Goal: Check status: Check status

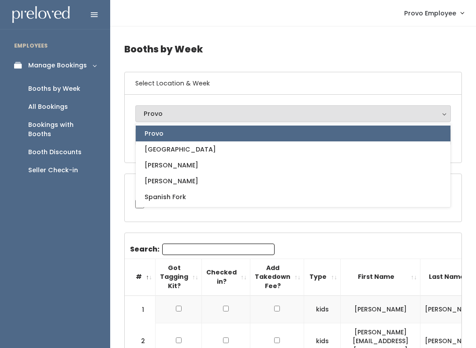
click at [206, 129] on link "Provo" at bounding box center [293, 134] width 315 height 16
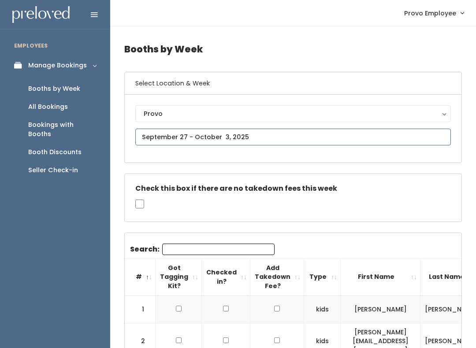
click at [287, 135] on input "text" at bounding box center [293, 137] width 316 height 17
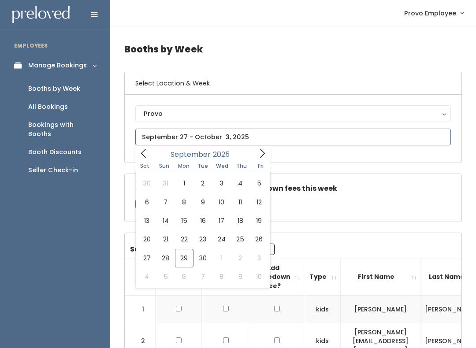
type input "[DATE] to [DATE]"
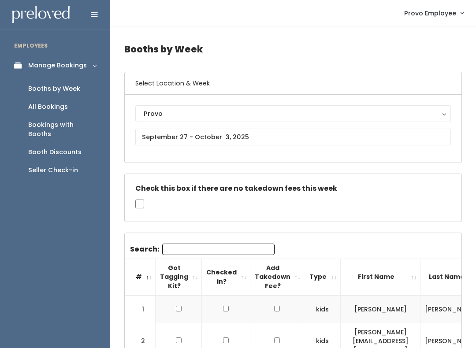
click at [198, 248] on input "Search:" at bounding box center [218, 249] width 112 height 11
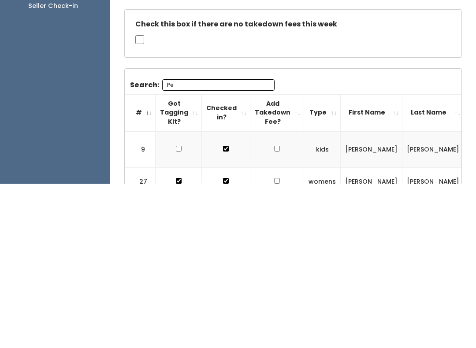
type input "P"
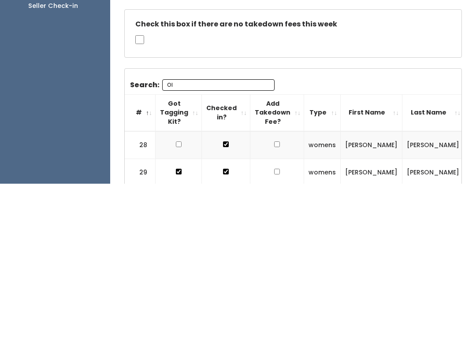
type input "O"
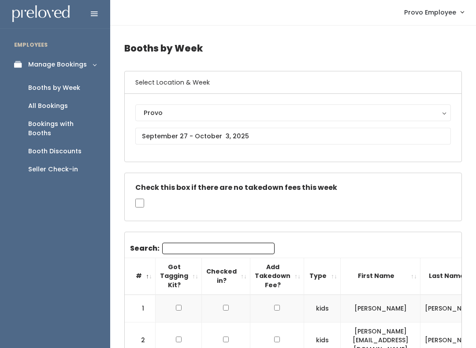
scroll to position [2, 0]
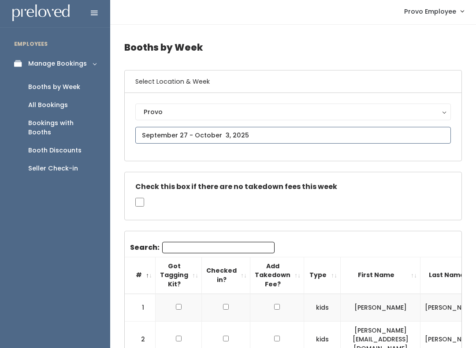
click at [251, 129] on input "text" at bounding box center [293, 135] width 316 height 17
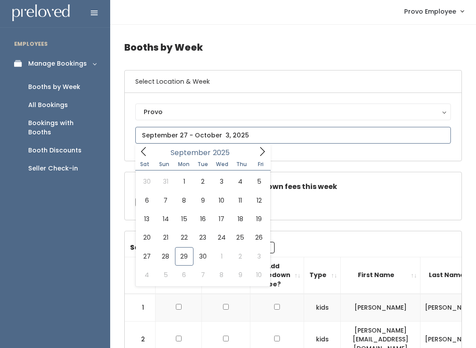
click at [256, 147] on span at bounding box center [262, 152] width 17 height 14
type input "October 4 to October 10"
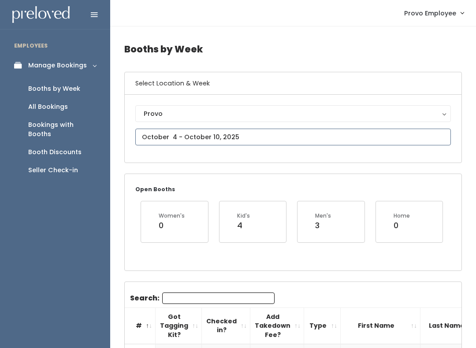
click at [272, 136] on input "text" at bounding box center [293, 137] width 316 height 17
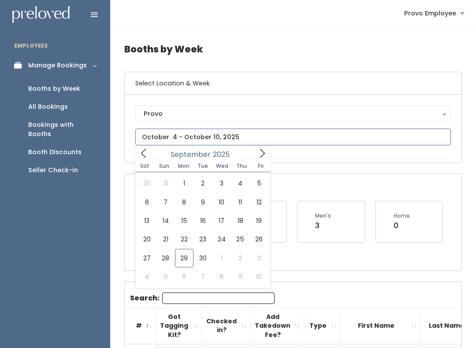
click at [259, 149] on icon at bounding box center [262, 154] width 10 height 10
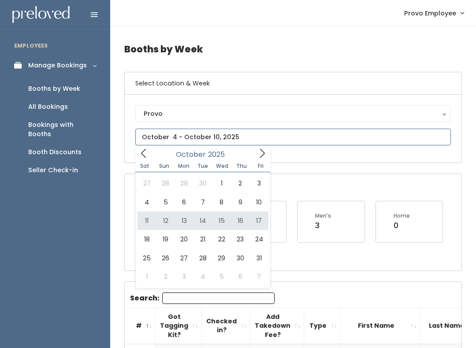
type input "October 11 to October 17"
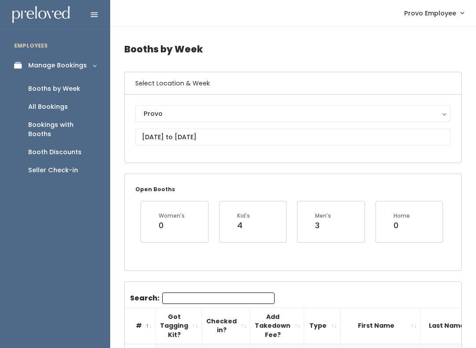
click at [214, 295] on input "Search:" at bounding box center [218, 298] width 112 height 11
click at [222, 296] on input "Search:" at bounding box center [218, 298] width 112 height 11
click at [172, 293] on input "Search:" at bounding box center [218, 298] width 112 height 11
click at [223, 129] on input "October 11 to October 17" at bounding box center [293, 137] width 316 height 17
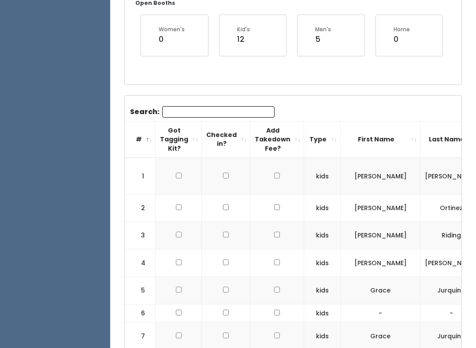
click at [246, 108] on input "Search:" at bounding box center [218, 112] width 112 height 11
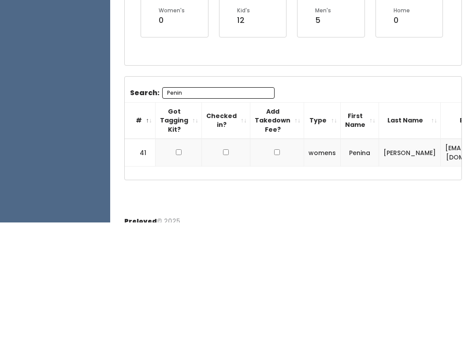
scroll to position [88, 0]
type input "Penin"
click at [178, 267] on input "checkbox" at bounding box center [179, 270] width 6 height 6
checkbox input "true"
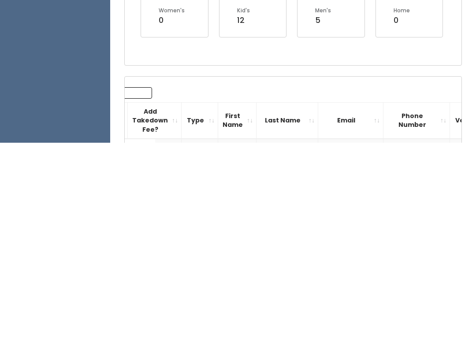
scroll to position [0, 122]
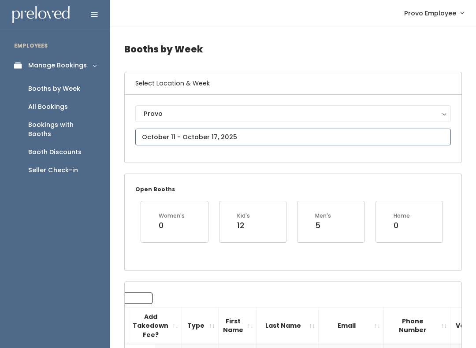
click at [262, 132] on input "text" at bounding box center [293, 137] width 316 height 17
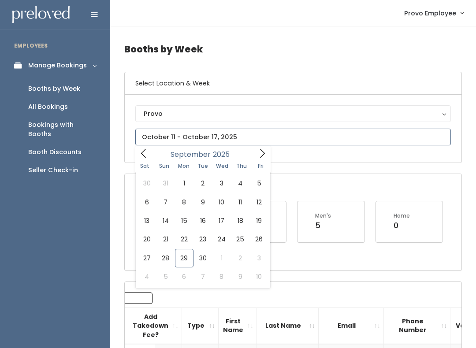
click at [258, 153] on icon at bounding box center [262, 154] width 10 height 10
type input "October 11 to October 17"
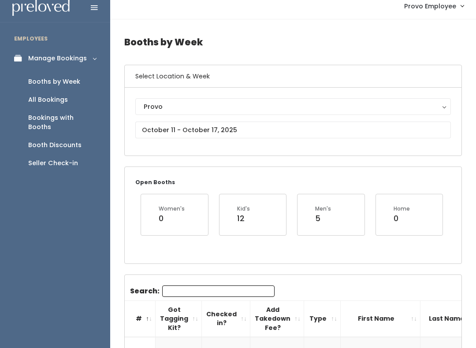
click at [186, 290] on input "Search:" at bounding box center [218, 291] width 112 height 11
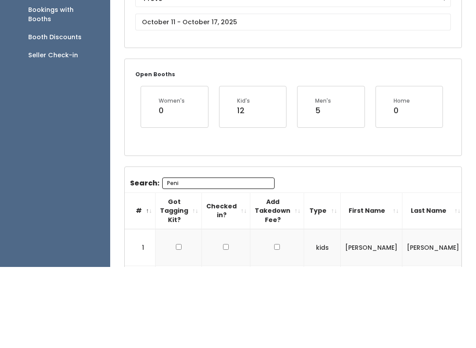
scroll to position [34, 0]
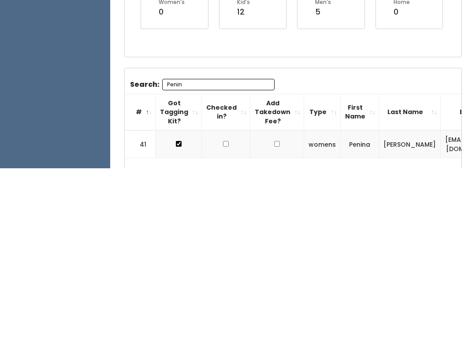
type input "Peninsula"
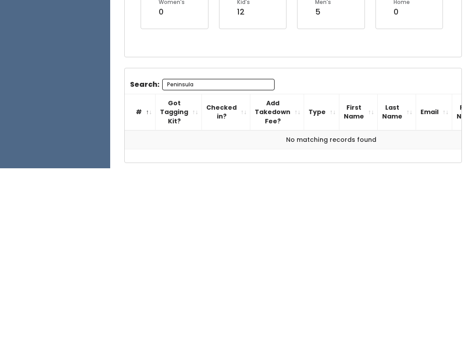
scroll to position [80, 0]
